Goal: Use online tool/utility: Utilize a website feature to perform a specific function

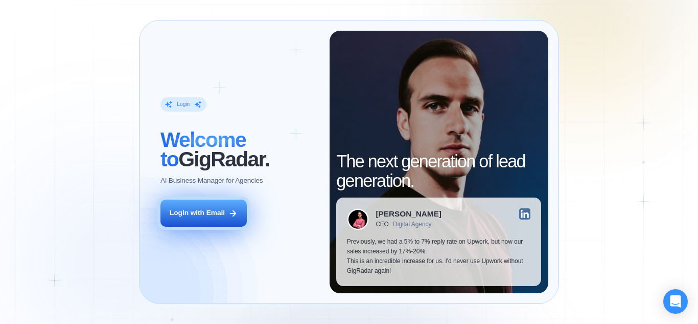
click at [212, 205] on button "Login with Email" at bounding box center [204, 212] width 86 height 27
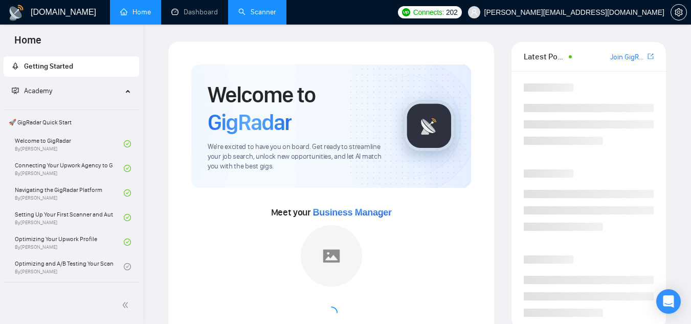
click at [267, 13] on link "Scanner" at bounding box center [257, 12] width 38 height 9
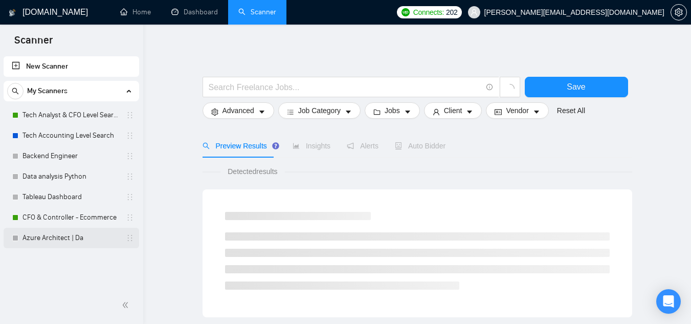
click at [81, 234] on link "Azure Architect | Da" at bounding box center [70, 238] width 97 height 20
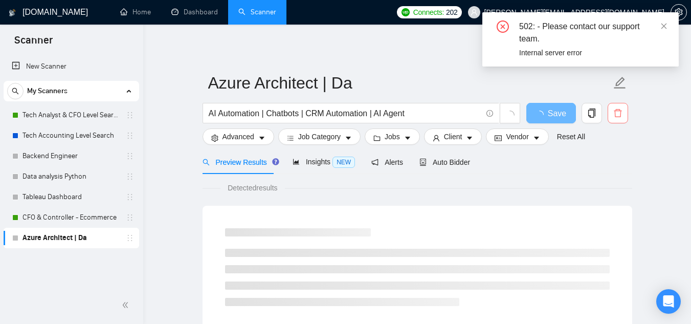
click at [618, 108] on button "button" at bounding box center [617, 113] width 20 height 20
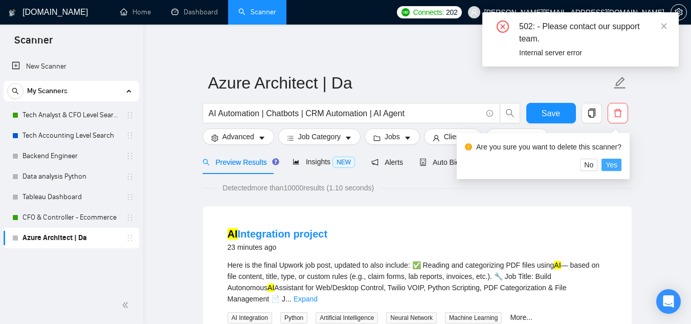
click at [610, 170] on span "Yes" at bounding box center [611, 164] width 12 height 11
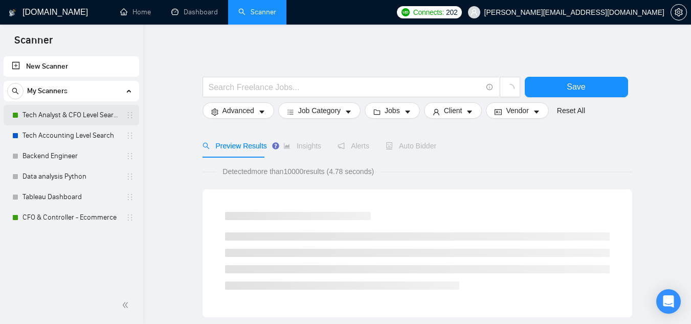
click at [101, 112] on link "Tech Analyst & CFO Level Search" at bounding box center [70, 115] width 97 height 20
